Goal: Navigation & Orientation: Understand site structure

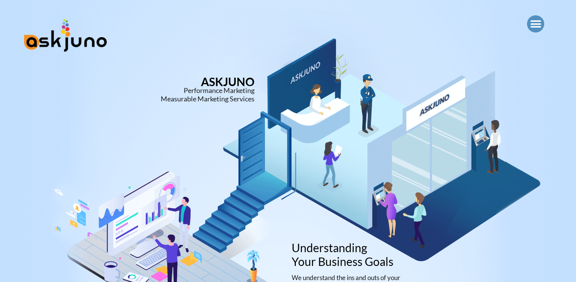
click at [533, 26] on icon "Menu Toggle" at bounding box center [535, 23] width 11 height 11
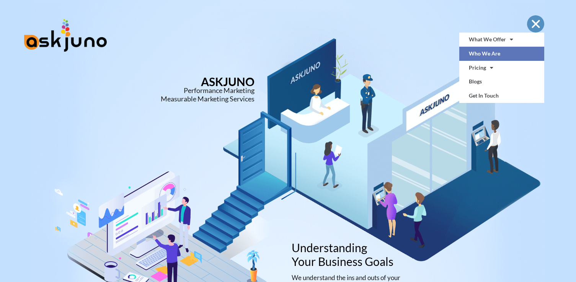
click at [487, 51] on link "Who We Are" at bounding box center [501, 54] width 85 height 14
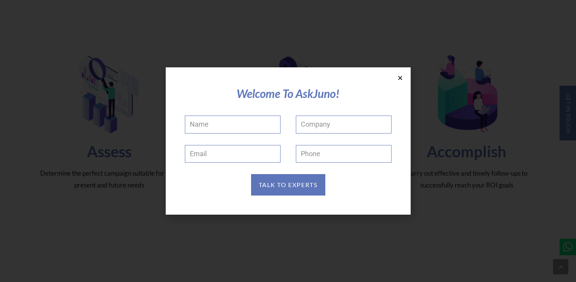
scroll to position [262, 0]
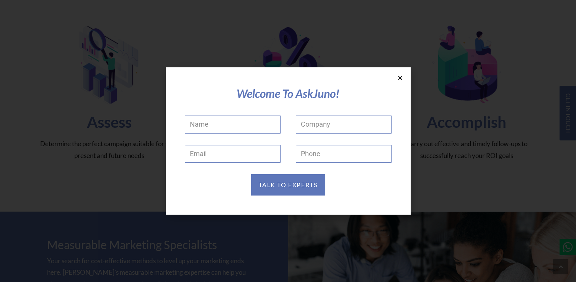
click at [398, 77] on icon at bounding box center [400, 78] width 6 height 6
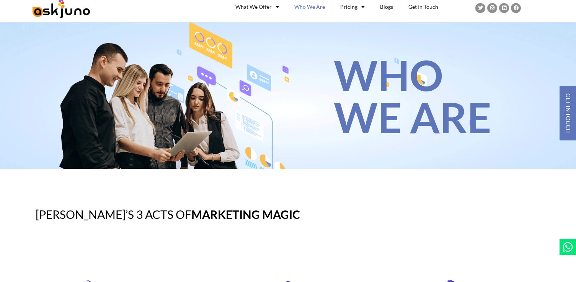
scroll to position [9, 0]
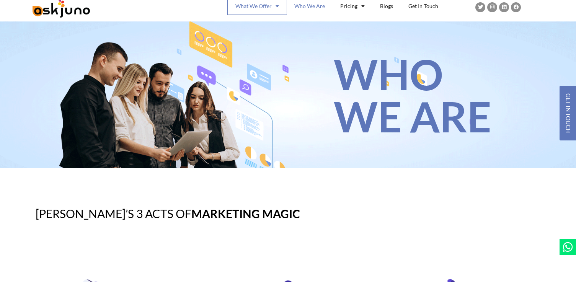
click at [258, 5] on link "What We Offer" at bounding box center [257, 6] width 59 height 16
click at [253, 6] on link "What We Offer" at bounding box center [257, 6] width 59 height 16
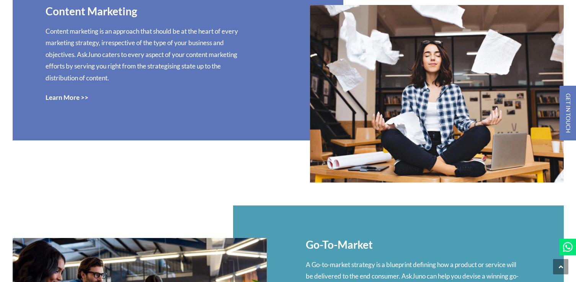
scroll to position [510, 0]
